Goal: Information Seeking & Learning: Find contact information

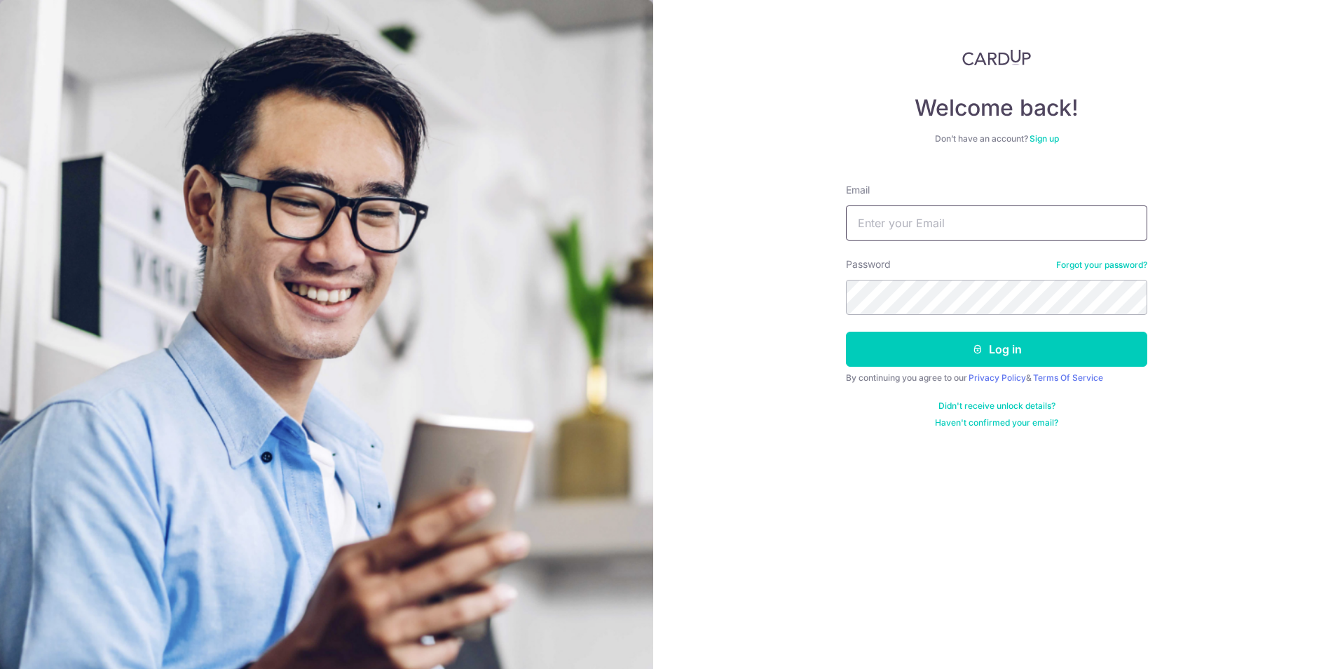
click at [971, 222] on input "Email" at bounding box center [996, 222] width 301 height 35
type input "[EMAIL_ADDRESS][DOMAIN_NAME]"
click at [846, 332] on button "Log in" at bounding box center [996, 349] width 301 height 35
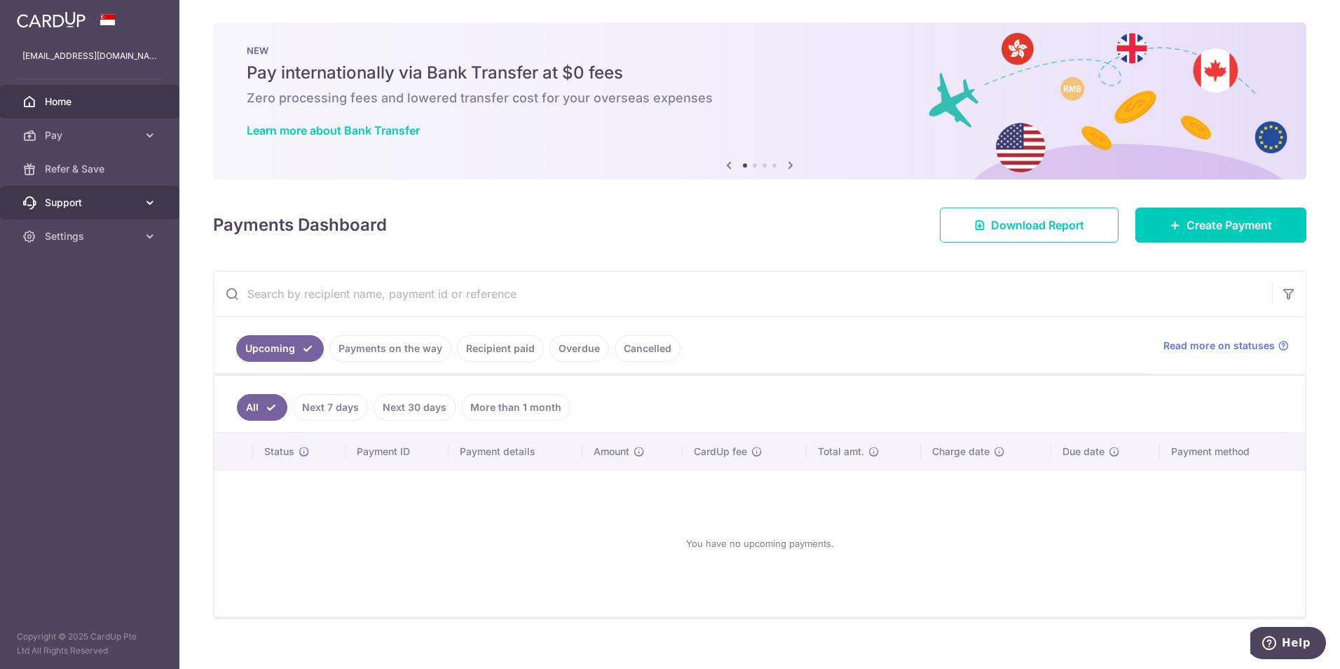
click at [121, 209] on span "Support" at bounding box center [91, 203] width 93 height 14
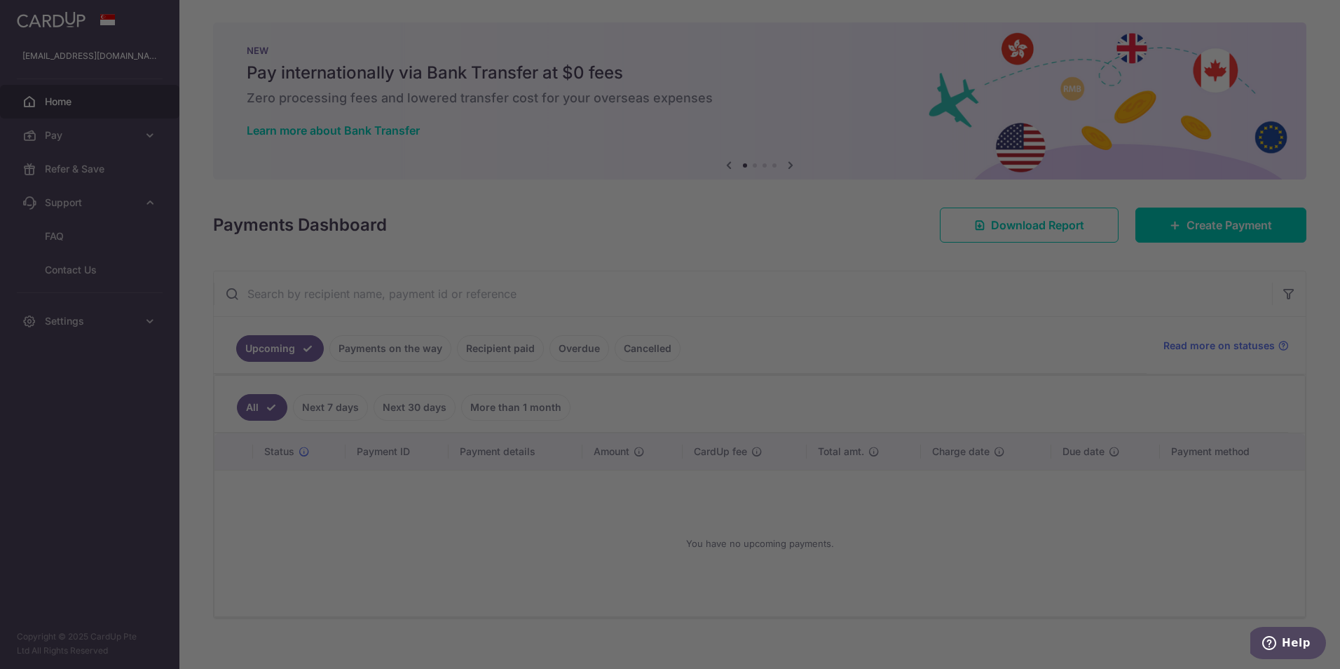
click at [102, 269] on div at bounding box center [677, 338] width 1354 height 676
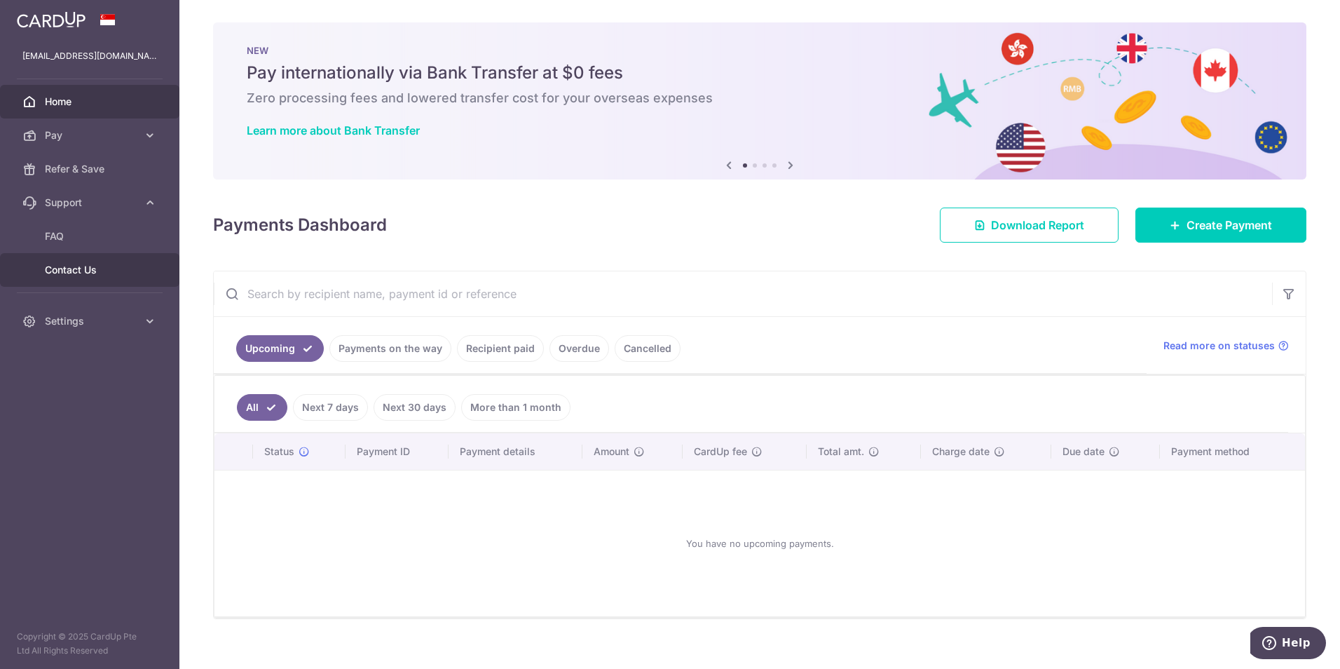
click at [75, 265] on span "Contact Us" at bounding box center [91, 270] width 93 height 14
